Goal: Task Accomplishment & Management: Manage account settings

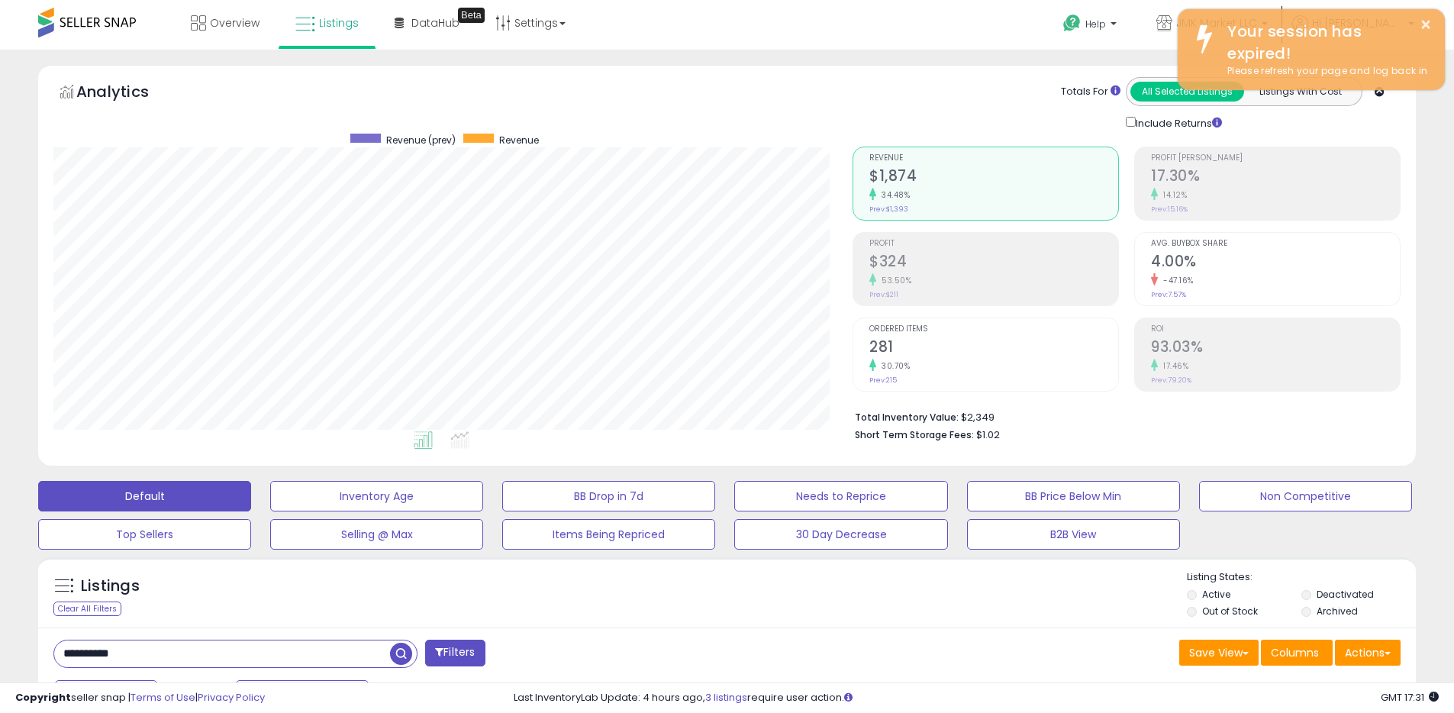
scroll to position [313, 799]
